Goal: Find specific page/section: Find specific page/section

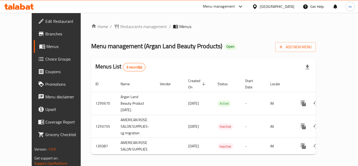
click at [259, 5] on div at bounding box center [256, 7] width 8 height 6
click at [127, 26] on span "Restaurants management" at bounding box center [143, 26] width 47 height 6
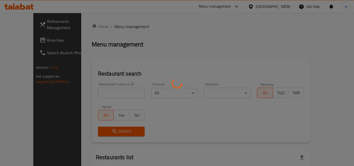
click at [24, 42] on div at bounding box center [177, 83] width 354 height 166
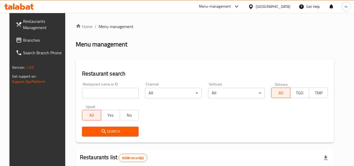
click at [24, 42] on div at bounding box center [177, 83] width 354 height 166
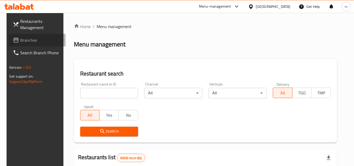
click at [24, 42] on span "Branches" at bounding box center [40, 40] width 41 height 6
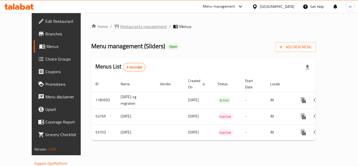
click at [130, 29] on span "Restaurants management" at bounding box center [143, 26] width 47 height 6
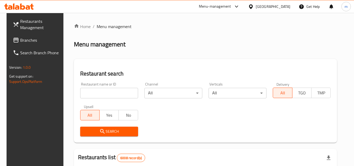
click at [111, 94] on input "search" at bounding box center [109, 93] width 58 height 10
paste input "26617"
type input "26617"
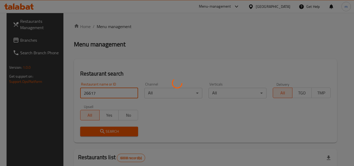
click button "Search" at bounding box center [109, 131] width 58 height 10
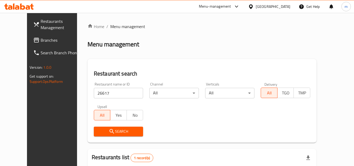
scroll to position [63, 0]
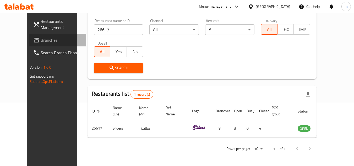
click at [41, 43] on span "Branches" at bounding box center [61, 40] width 41 height 6
click at [279, 7] on div "Bahrain" at bounding box center [273, 7] width 35 height 6
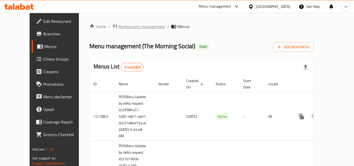
click at [125, 27] on span "Restaurants management" at bounding box center [141, 26] width 47 height 6
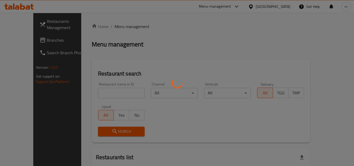
click at [110, 91] on div at bounding box center [177, 83] width 354 height 166
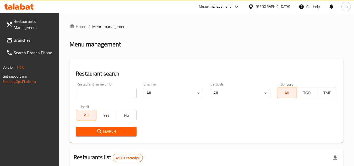
click at [110, 91] on input "search" at bounding box center [106, 93] width 60 height 10
paste input "633740"
type input "633740"
click button "Search" at bounding box center [106, 131] width 60 height 10
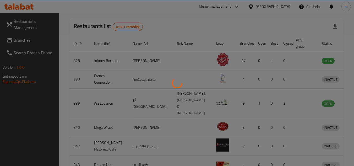
scroll to position [68, 0]
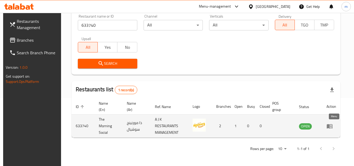
click at [332, 127] on icon "enhanced table" at bounding box center [329, 126] width 6 height 4
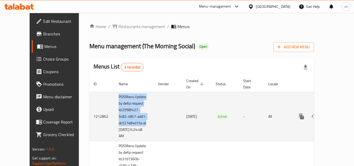
drag, startPoint x: 99, startPoint y: 90, endPoint x: 141, endPoint y: 123, distance: 53.3
click at [135, 121] on tr "1212862 POSMenu Update by delta request Id:2998f427-5c82-48c7-add1-dc527e84d15a…" at bounding box center [219, 116] width 260 height 49
click at [155, 123] on td "enhanced table" at bounding box center [168, 116] width 28 height 49
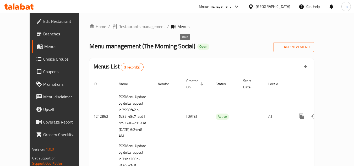
click at [197, 47] on span "Open" at bounding box center [203, 46] width 12 height 4
click at [28, 8] on icon at bounding box center [28, 7] width 4 height 4
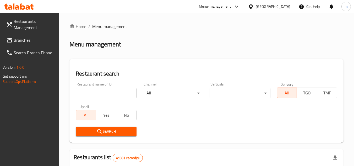
click at [41, 43] on span "Branches" at bounding box center [34, 40] width 41 height 6
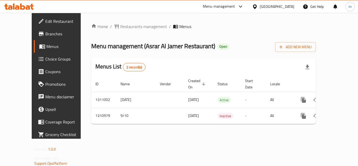
click at [25, 10] on div at bounding box center [19, 6] width 30 height 6
